Goal: Check status

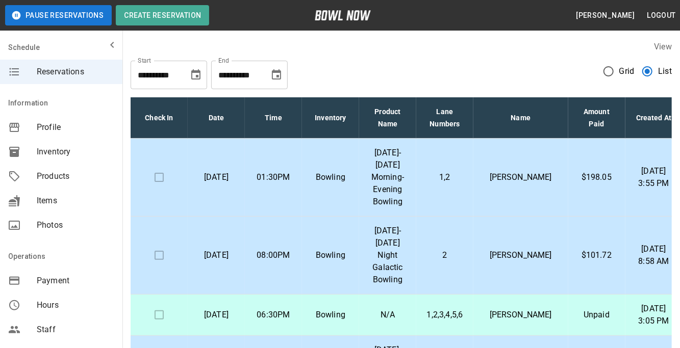
click at [344, 192] on td "Bowling" at bounding box center [330, 178] width 57 height 78
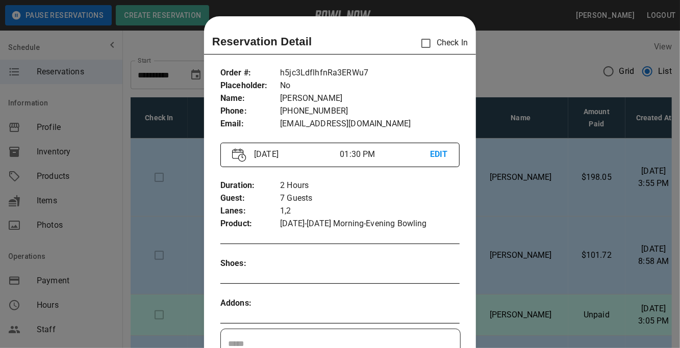
scroll to position [16, 0]
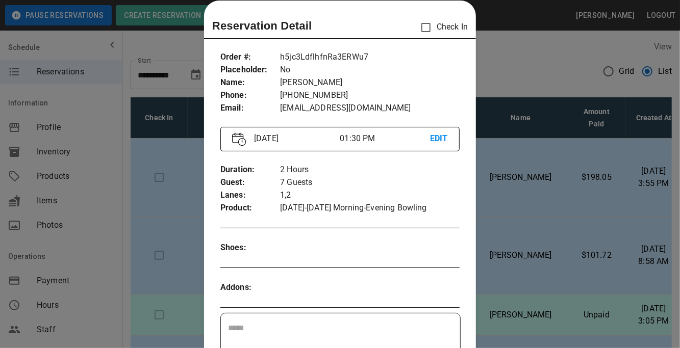
click at [552, 196] on div at bounding box center [340, 174] width 680 height 348
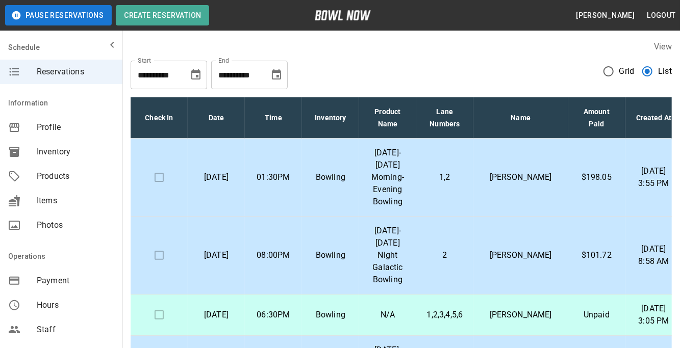
click at [526, 171] on p "[PERSON_NAME]" at bounding box center [520, 177] width 79 height 12
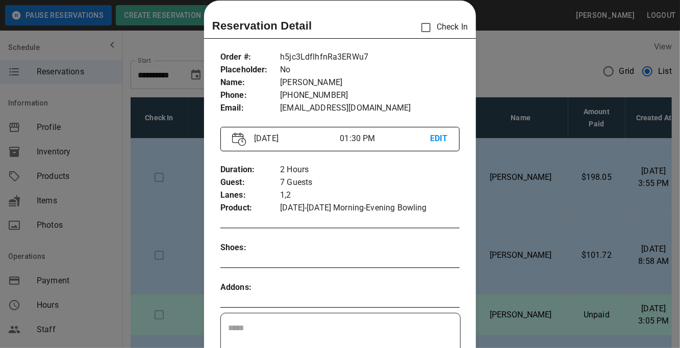
click at [536, 193] on div at bounding box center [340, 174] width 680 height 348
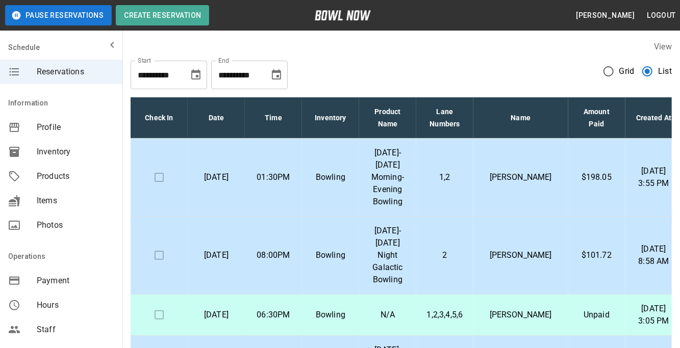
click at [473, 265] on td "2" at bounding box center [444, 256] width 57 height 78
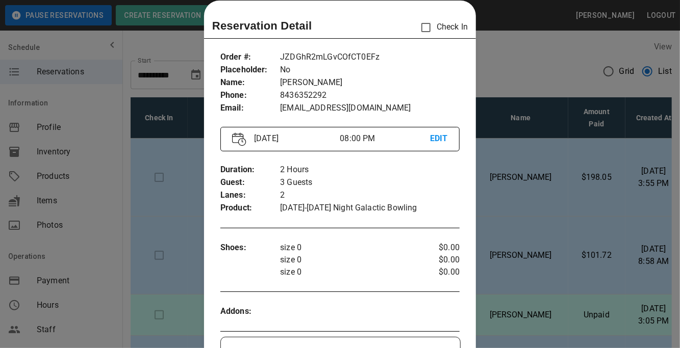
click at [541, 267] on div at bounding box center [340, 174] width 680 height 348
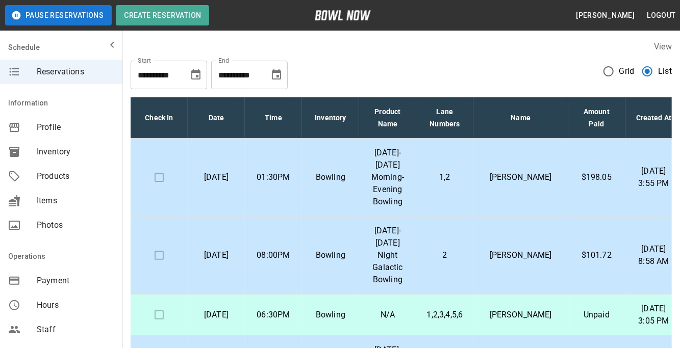
click at [493, 265] on td "[PERSON_NAME]" at bounding box center [520, 256] width 95 height 78
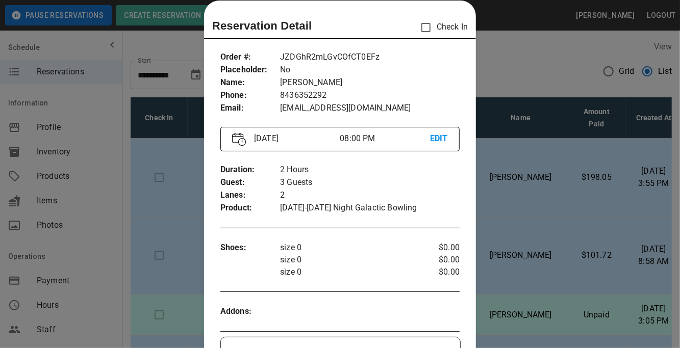
click at [561, 255] on div at bounding box center [340, 174] width 680 height 348
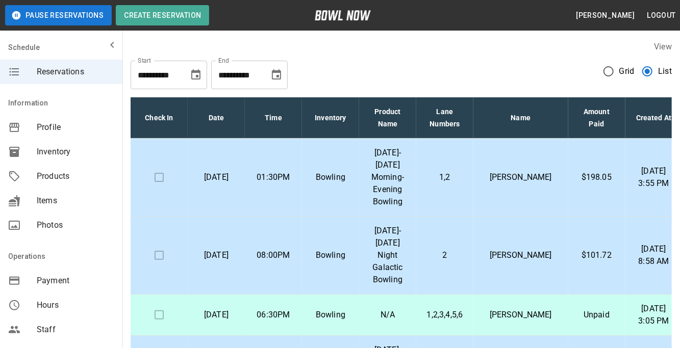
click at [494, 72] on div "**********" at bounding box center [401, 71] width 541 height 37
